Goal: Task Accomplishment & Management: Use online tool/utility

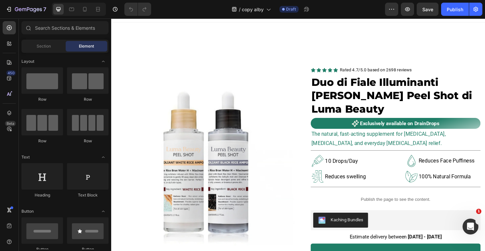
scroll to position [216, 0]
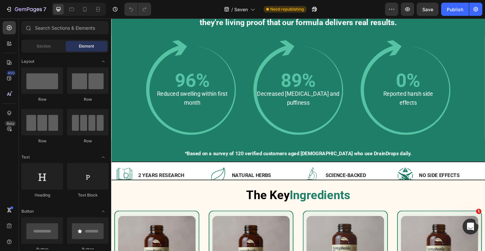
scroll to position [634, 0]
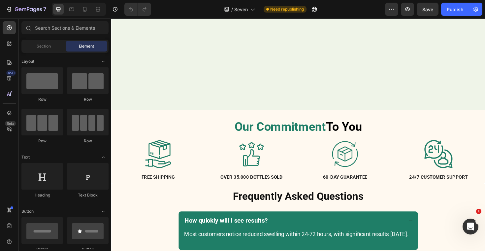
scroll to position [1318, 0]
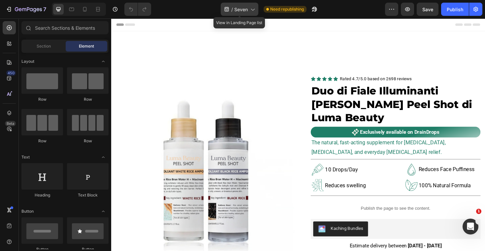
click at [246, 9] on span "Seven" at bounding box center [241, 9] width 14 height 7
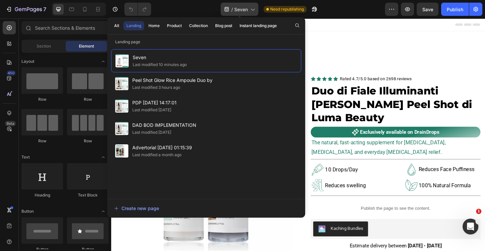
click at [246, 9] on span "Seven" at bounding box center [241, 9] width 14 height 7
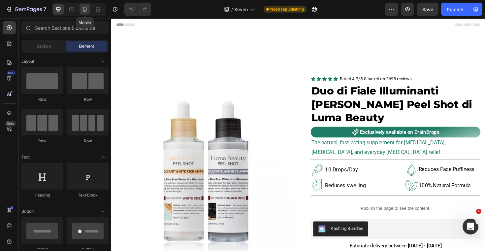
click at [84, 7] on icon at bounding box center [85, 9] width 4 height 5
